Goal: Information Seeking & Learning: Learn about a topic

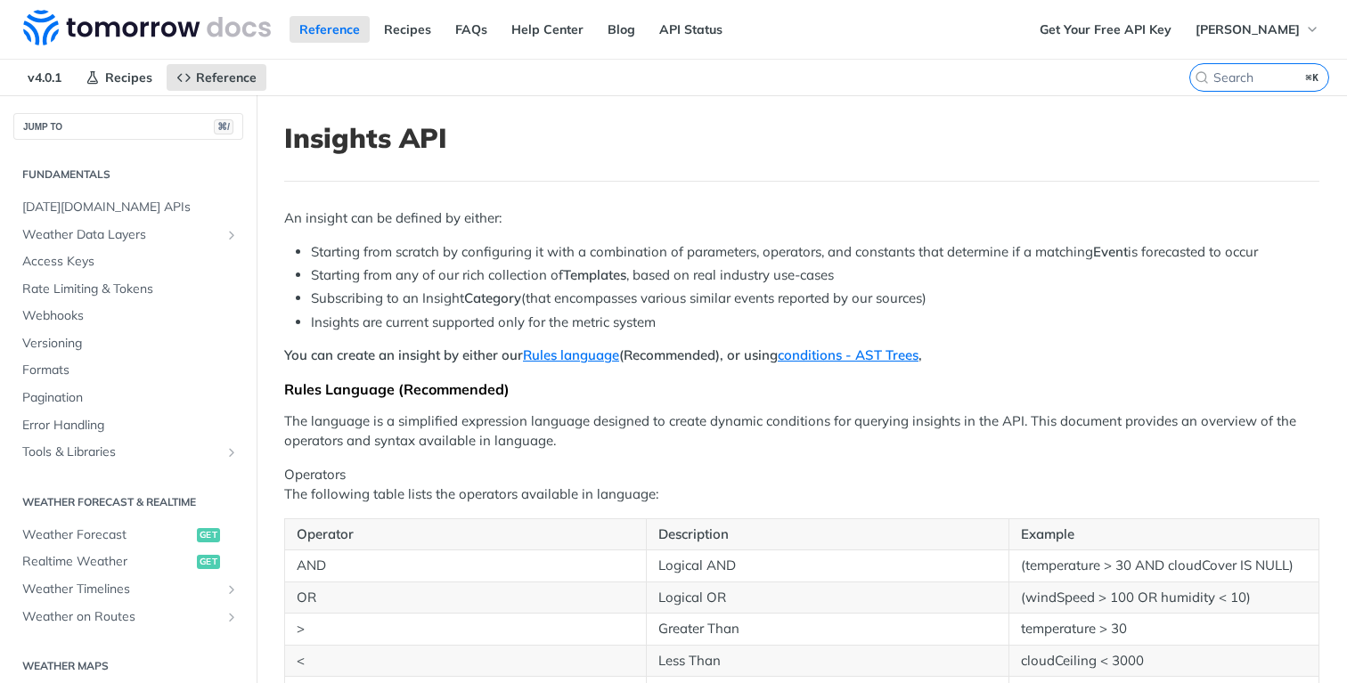
scroll to position [497, 0]
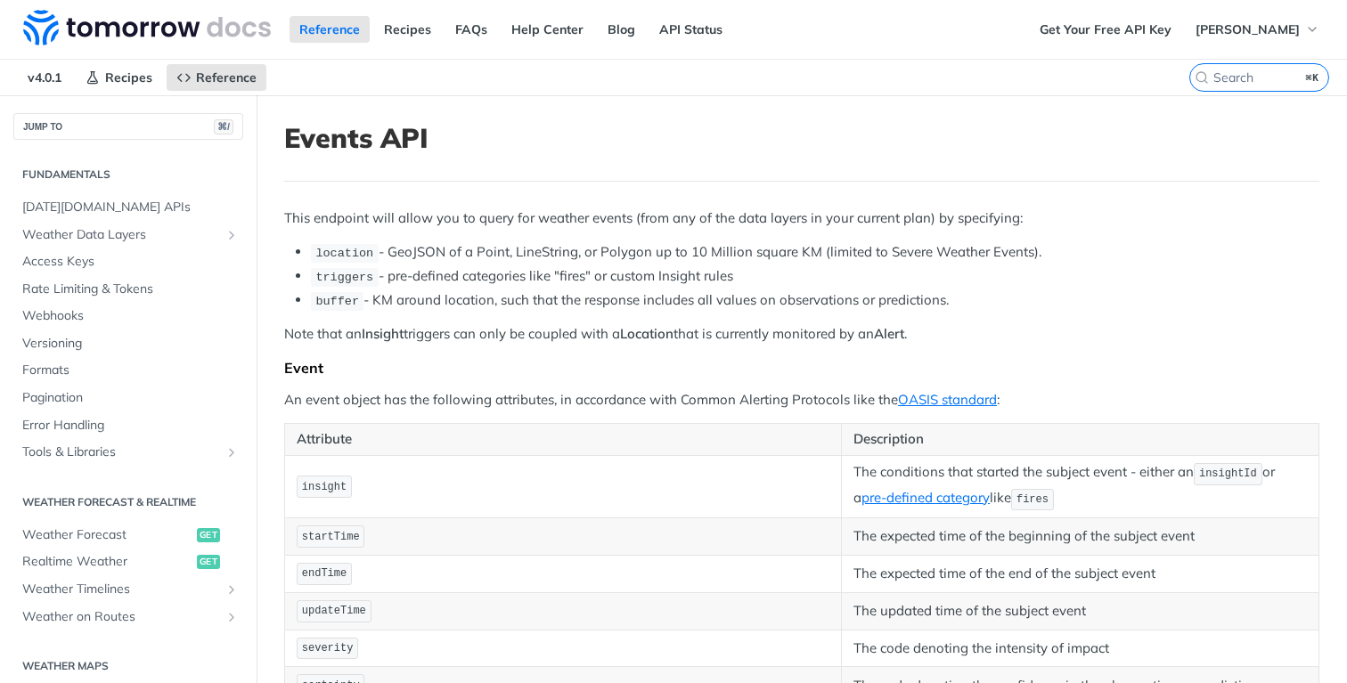
scroll to position [497, 0]
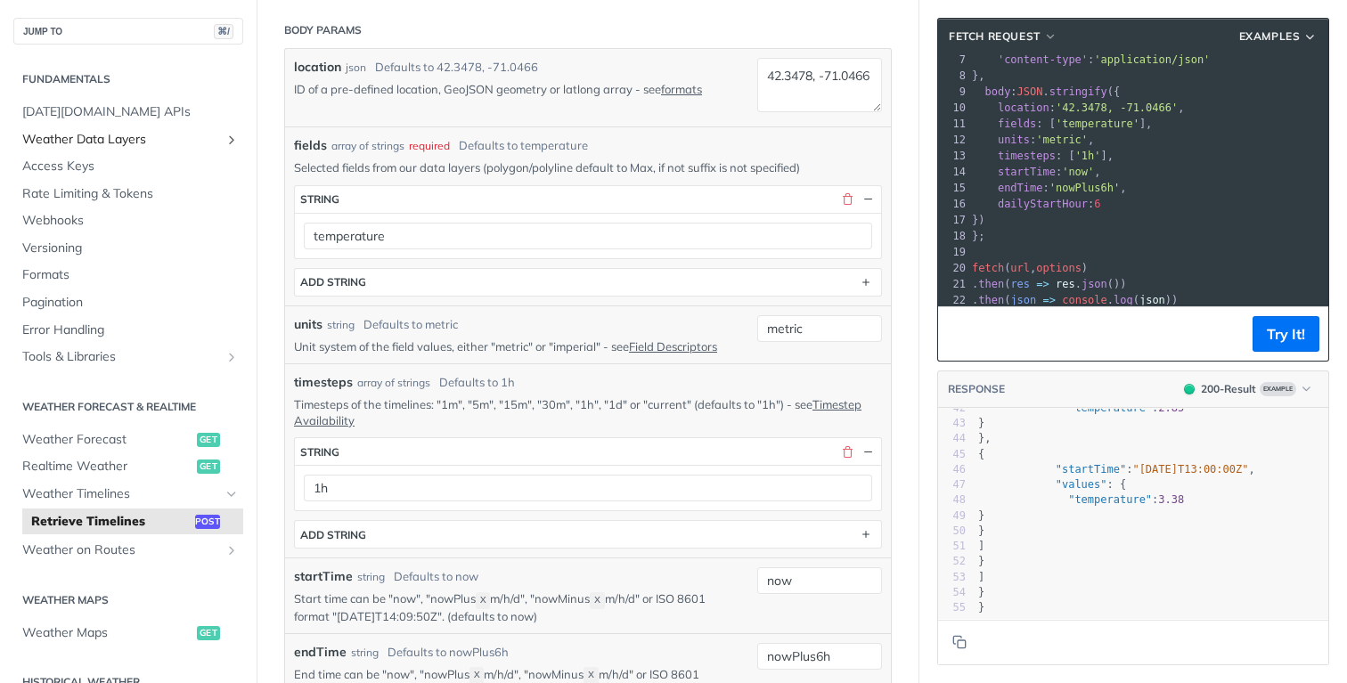
click at [131, 140] on span "Weather Data Layers" at bounding box center [121, 140] width 198 height 18
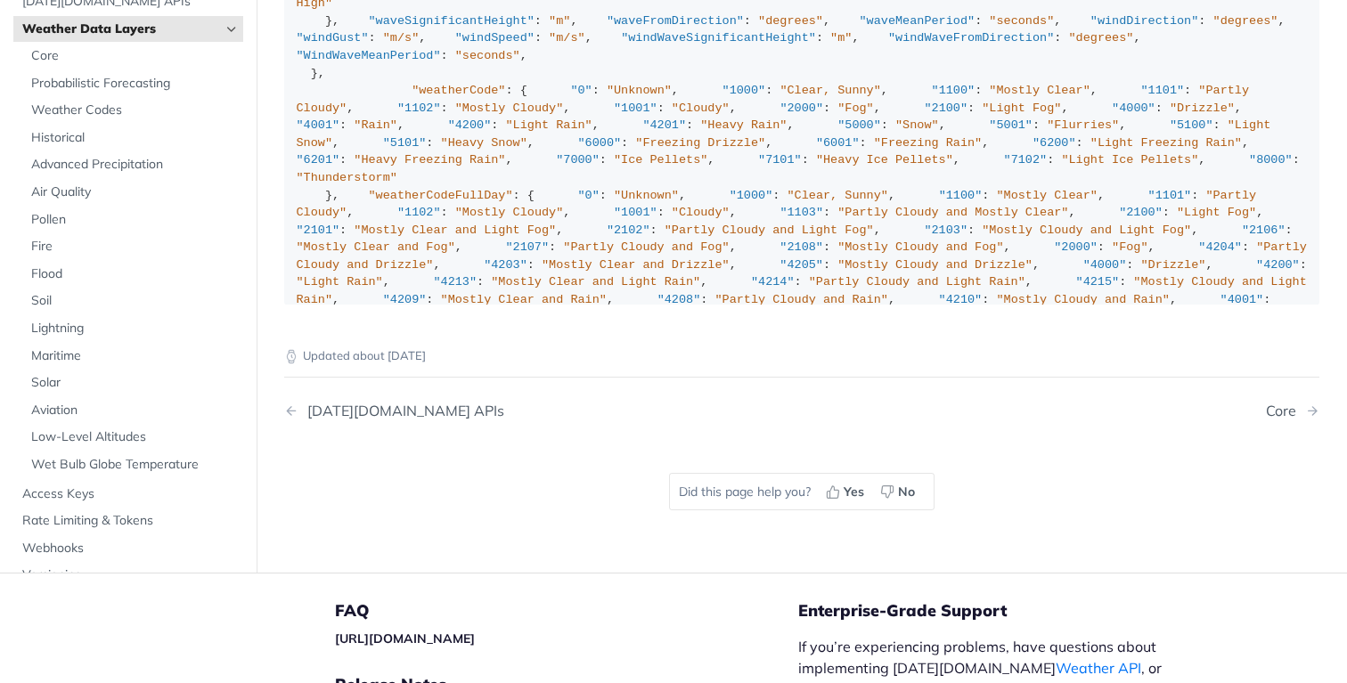
scroll to position [2118, 0]
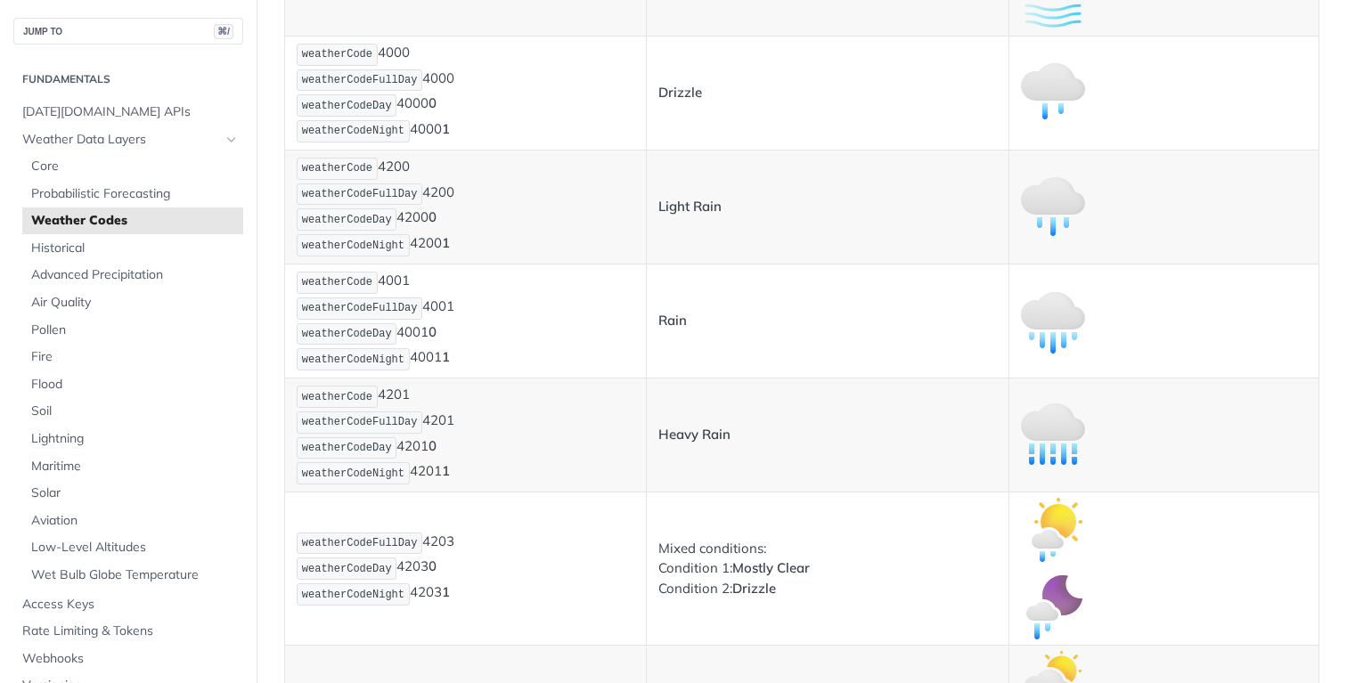
scroll to position [2522, 0]
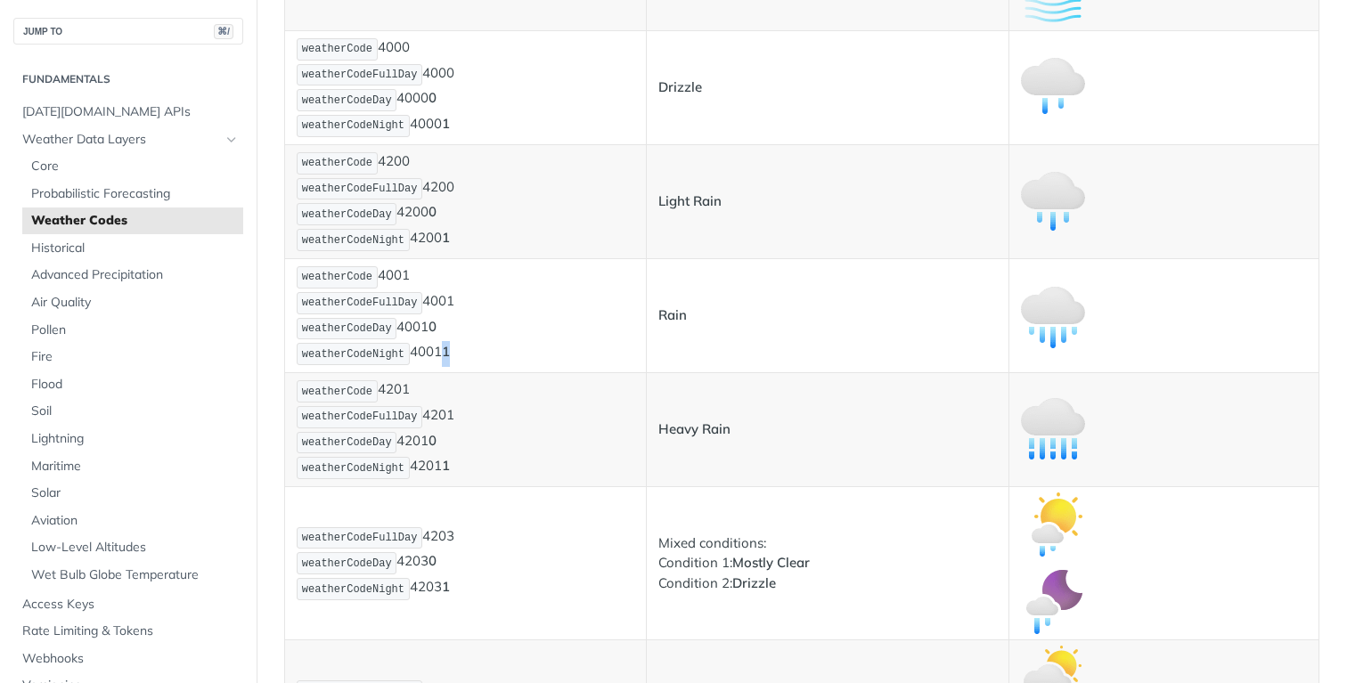
drag, startPoint x: 458, startPoint y: 348, endPoint x: 446, endPoint y: 348, distance: 11.6
click at [446, 348] on p "weatherCode 4001 weatherCodeFullDay 4001 weatherCodeDay 4001 0 weatherCodeNight…" at bounding box center [466, 316] width 338 height 102
click at [487, 350] on p "weatherCode 4001 weatherCodeFullDay 4001 weatherCodeDay 4001 0 weatherCodeNight…" at bounding box center [466, 316] width 338 height 102
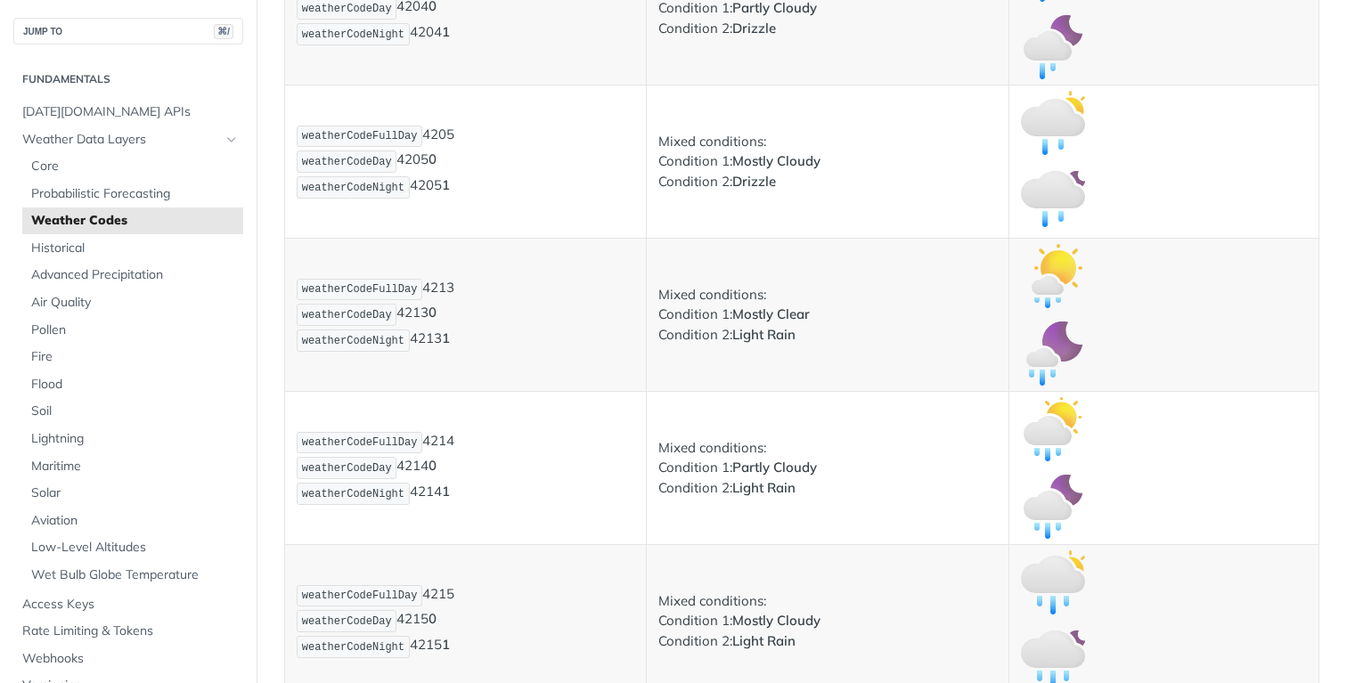
scroll to position [3266, 0]
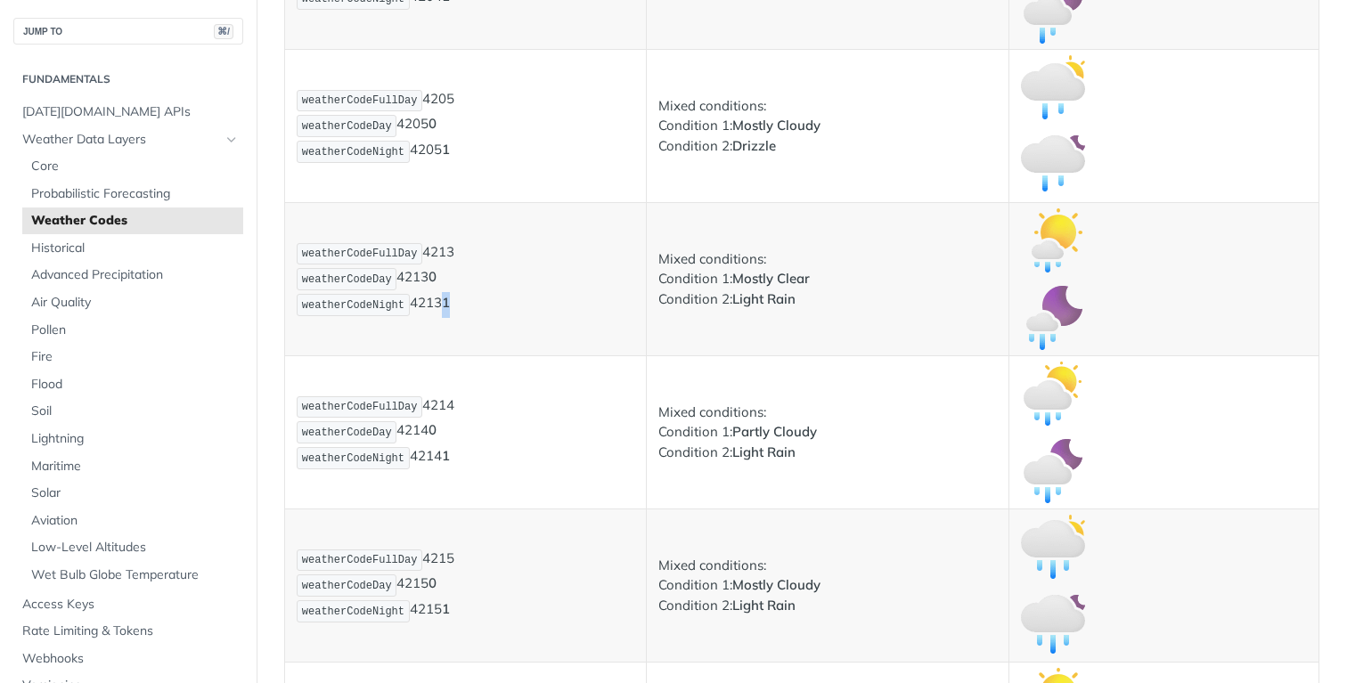
drag, startPoint x: 466, startPoint y: 309, endPoint x: 434, endPoint y: 309, distance: 32.1
click at [434, 309] on p "weatherCodeFullDay 4213 weatherCodeDay 4213 0 weatherCodeNight 4213 1" at bounding box center [466, 279] width 338 height 77
click at [486, 320] on td "weatherCodeFullDay 4213 weatherCodeDay 4213 0 weatherCodeNight 4213 1" at bounding box center [466, 279] width 362 height 153
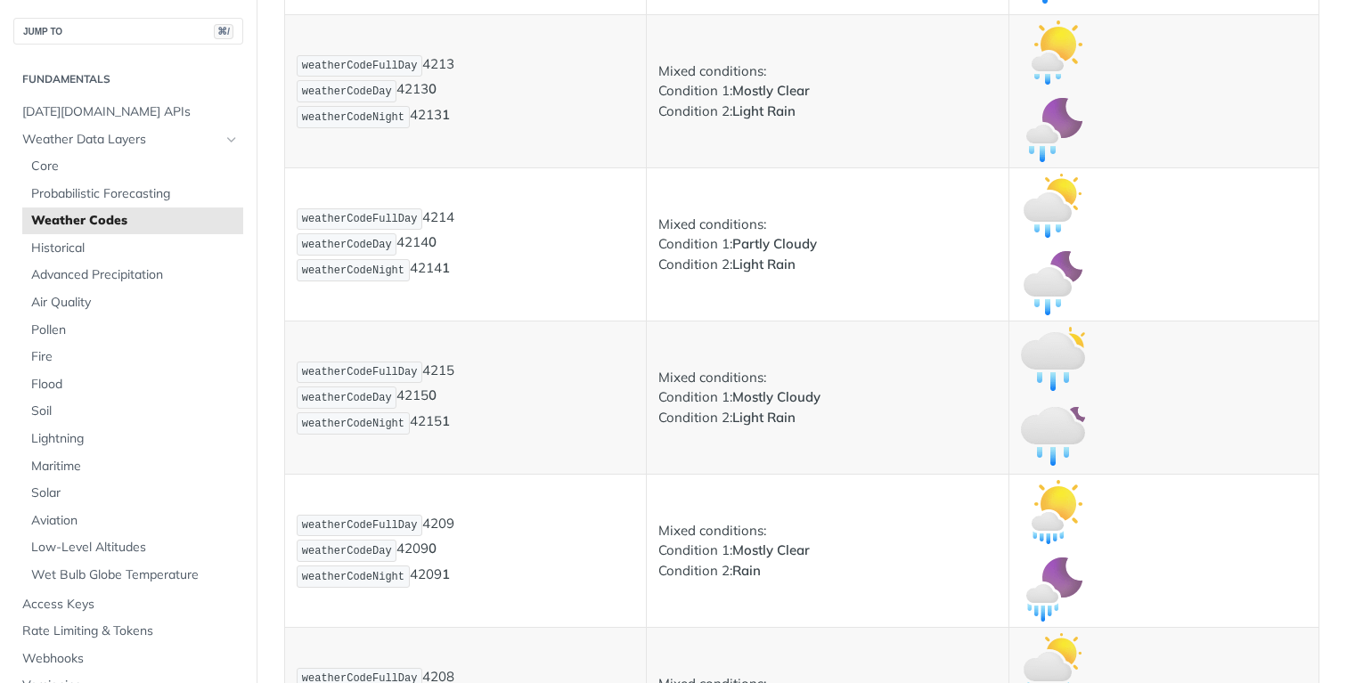
scroll to position [3452, 0]
